Goal: Transaction & Acquisition: Purchase product/service

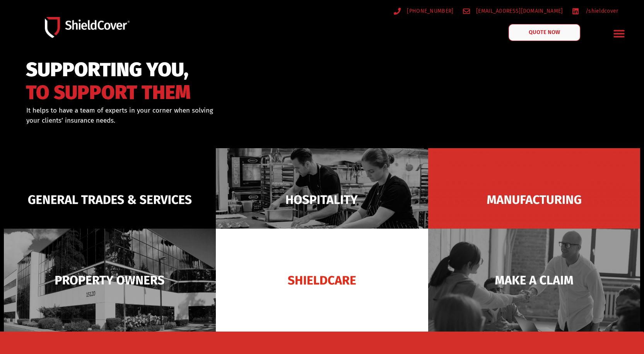
click at [532, 32] on span "QUOTE NOW" at bounding box center [544, 32] width 31 height 5
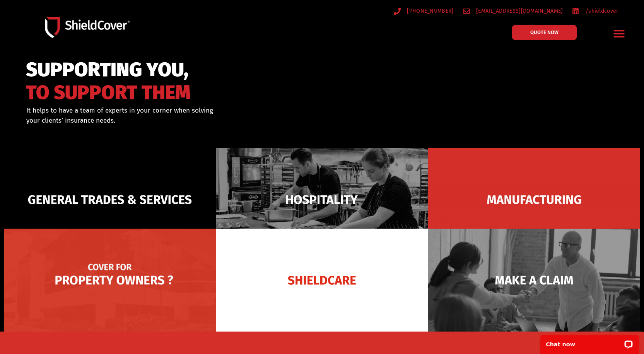
click at [140, 273] on img at bounding box center [110, 280] width 212 height 103
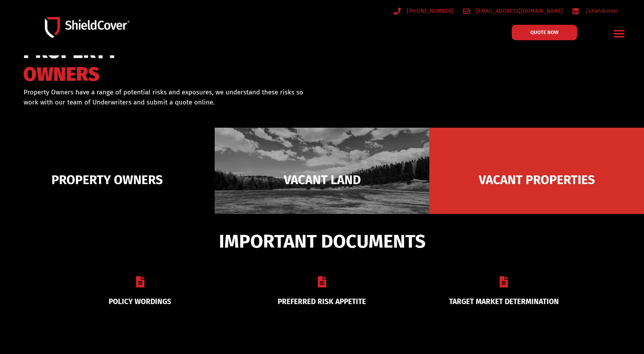
scroll to position [39, 0]
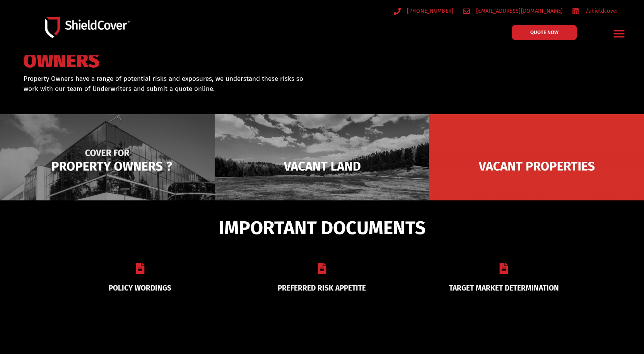
click at [102, 155] on img at bounding box center [107, 166] width 215 height 104
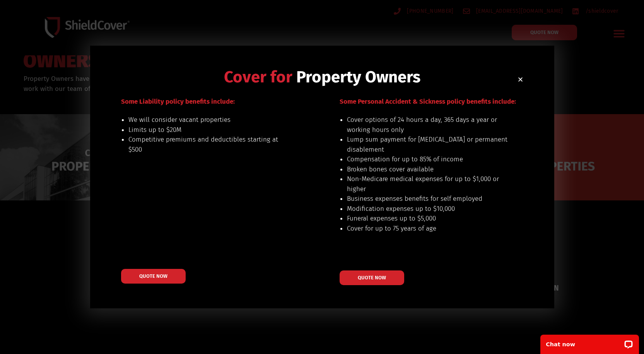
scroll to position [0, 0]
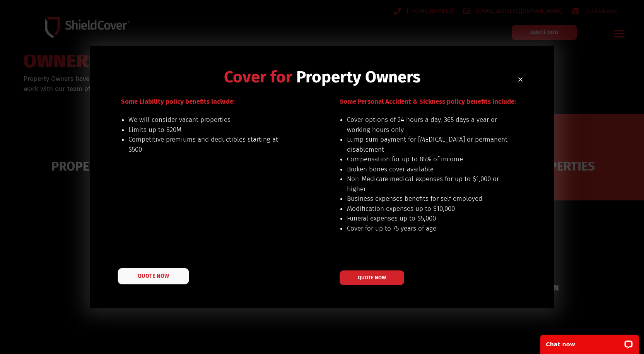
click at [152, 276] on span "QUOTE NOW" at bounding box center [153, 275] width 31 height 5
